Goal: Transaction & Acquisition: Download file/media

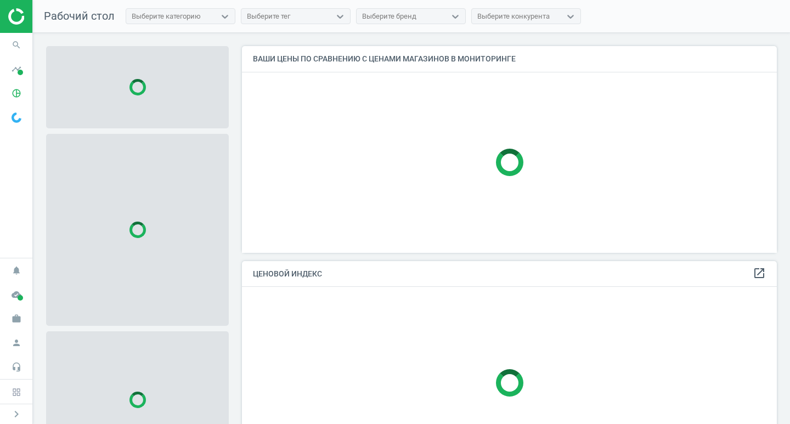
scroll to position [223, 544]
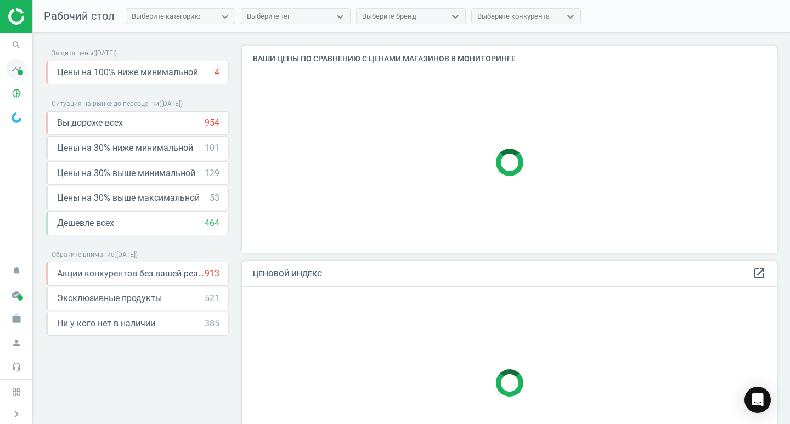
click at [16, 74] on icon "timeline" at bounding box center [16, 69] width 21 height 21
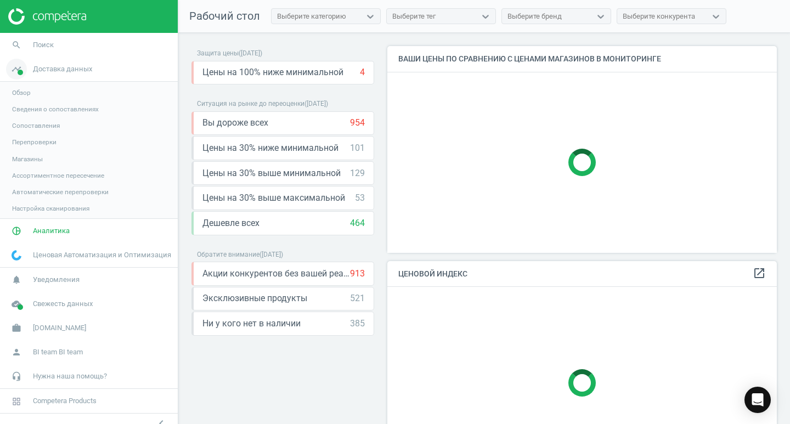
scroll to position [223, 398]
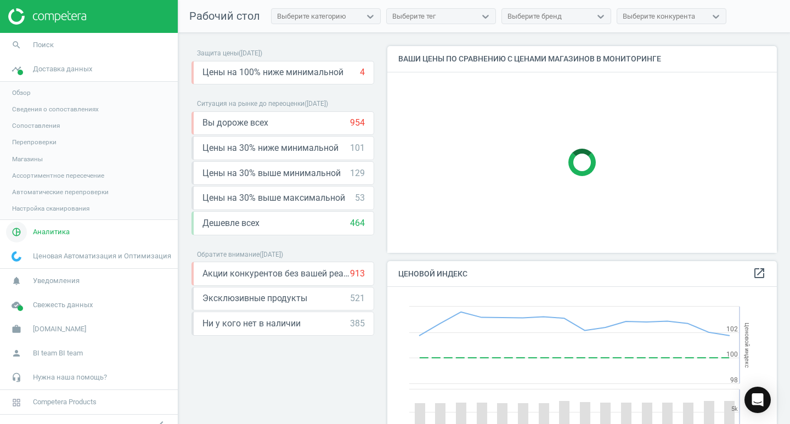
click at [37, 234] on span "Аналитика" at bounding box center [51, 232] width 37 height 10
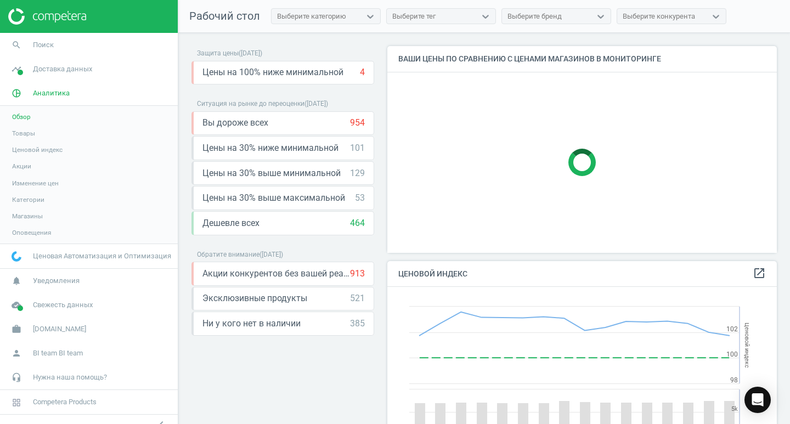
click at [26, 216] on span "Магазины" at bounding box center [27, 216] width 31 height 9
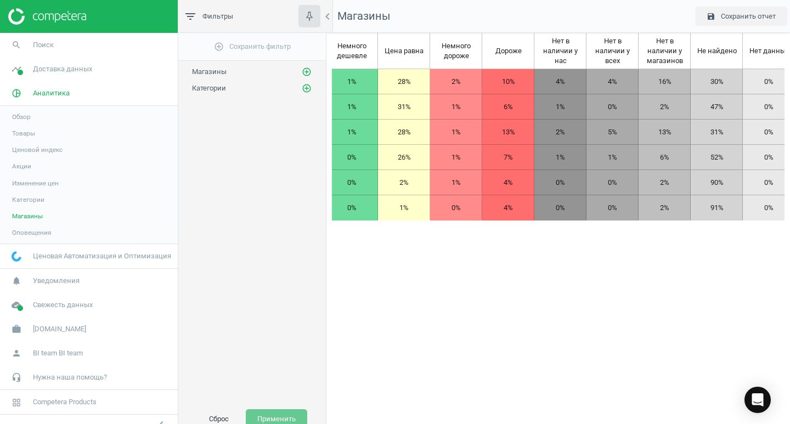
scroll to position [0, 206]
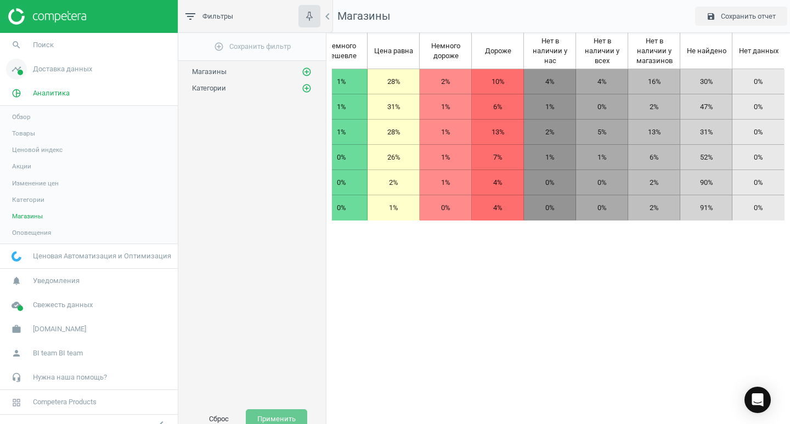
click at [33, 72] on span "Доставка данных" at bounding box center [62, 69] width 59 height 10
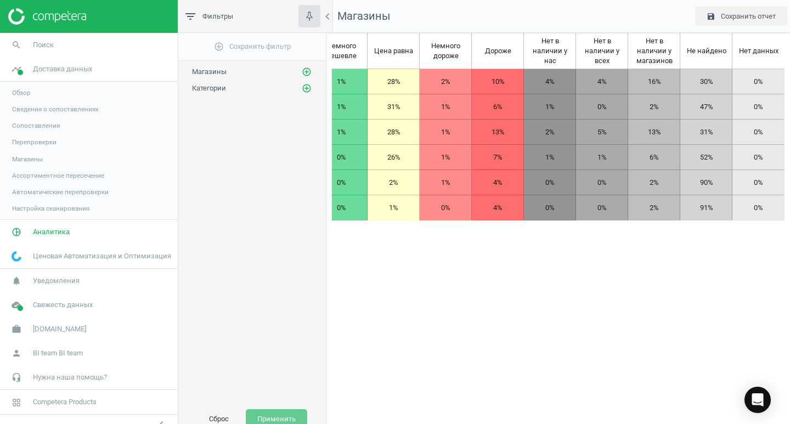
click at [22, 94] on span "Обзор" at bounding box center [21, 92] width 19 height 9
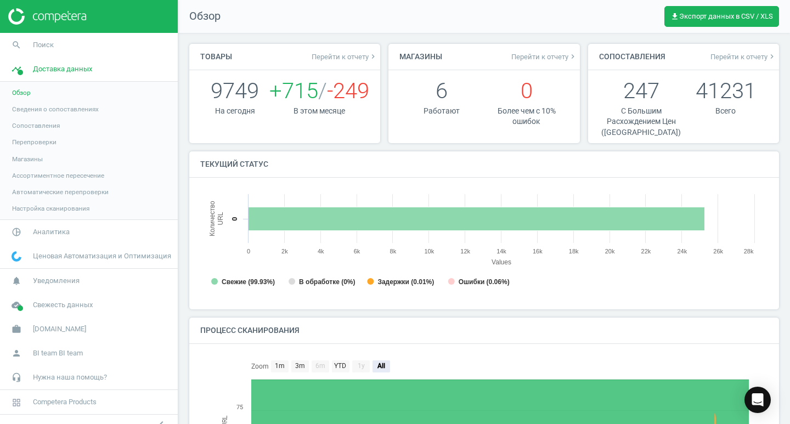
scroll to position [5, 5]
click at [52, 235] on span "Аналитика" at bounding box center [51, 232] width 37 height 10
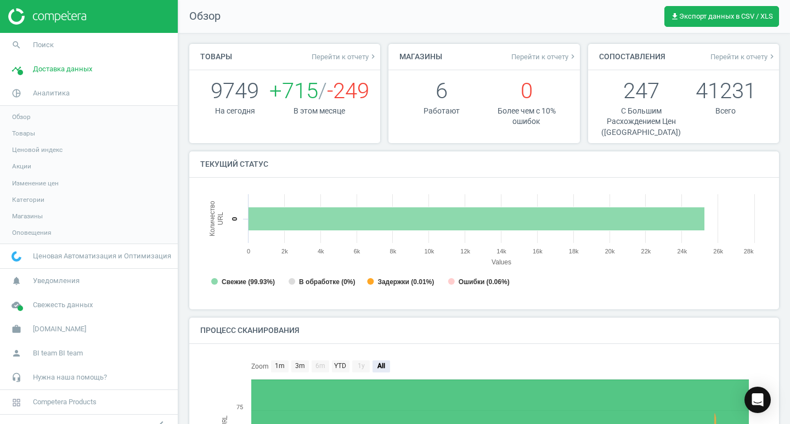
click at [32, 133] on span "Товары" at bounding box center [23, 133] width 23 height 9
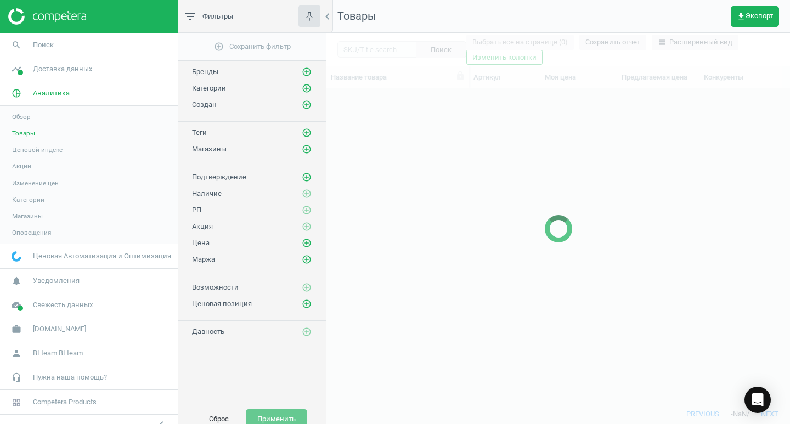
scroll to position [299, 455]
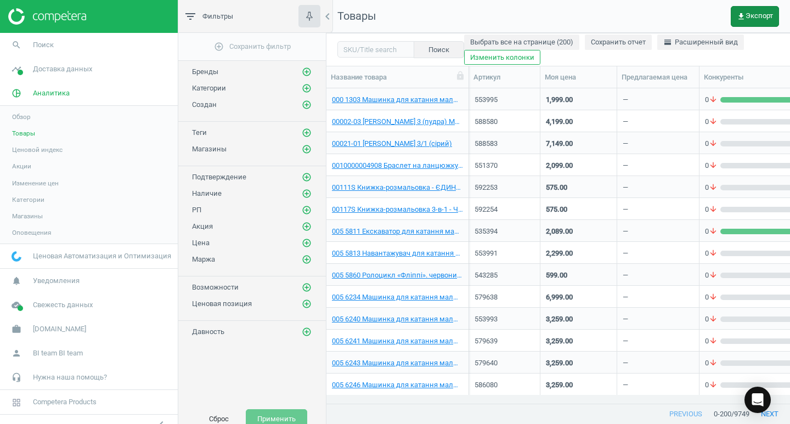
click at [747, 18] on span "get_app Экспорт" at bounding box center [755, 16] width 36 height 9
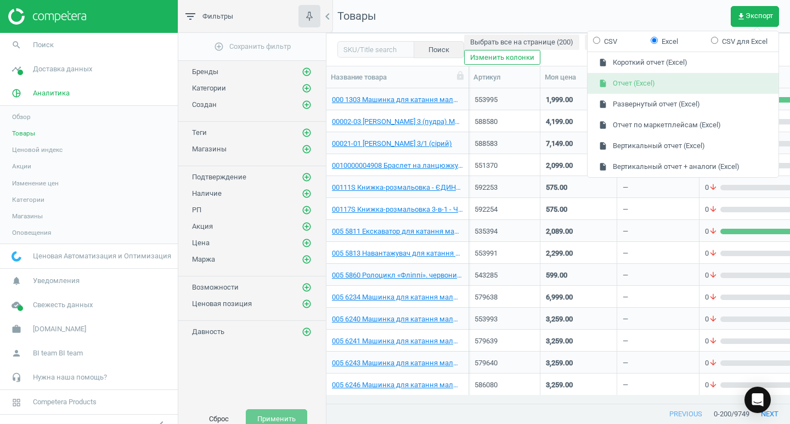
click at [659, 86] on button "insert_drive_file Отчет (Excel)" at bounding box center [683, 83] width 191 height 21
